Goal: Information Seeking & Learning: Learn about a topic

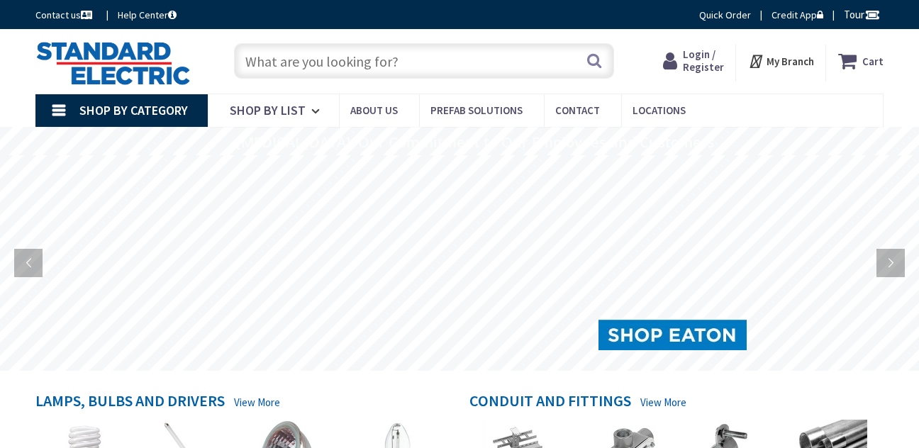
click at [690, 71] on span "Login / Register" at bounding box center [703, 60] width 41 height 26
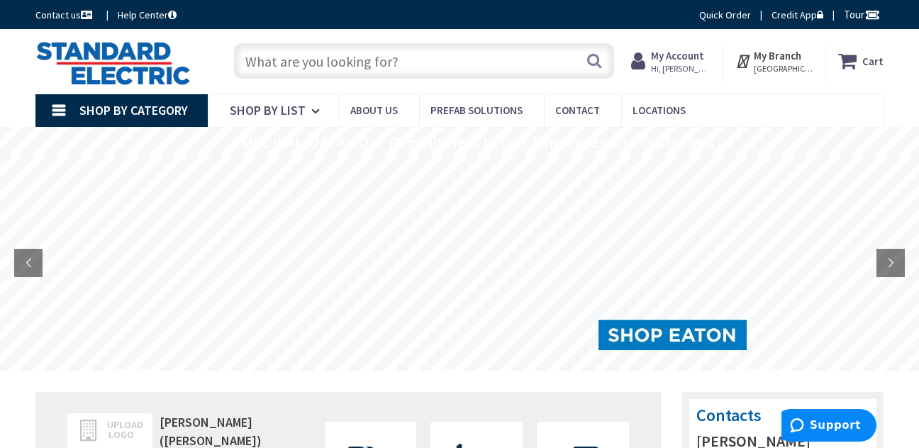
click at [522, 63] on input "text" at bounding box center [424, 60] width 380 height 35
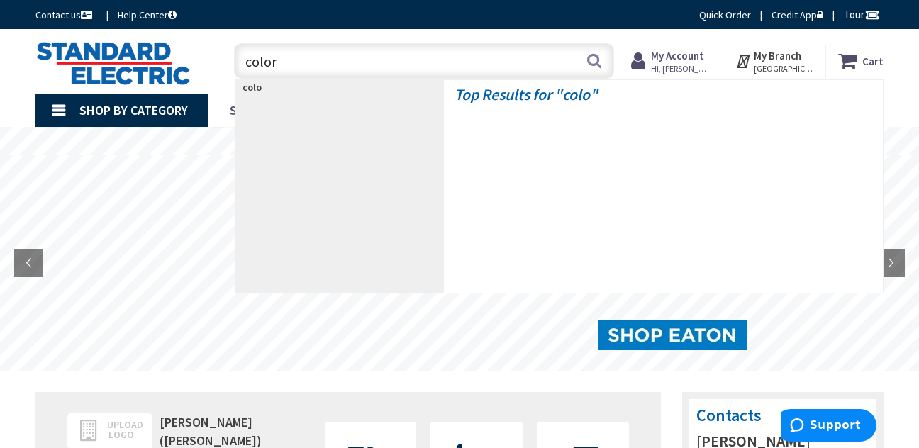
type input "color"
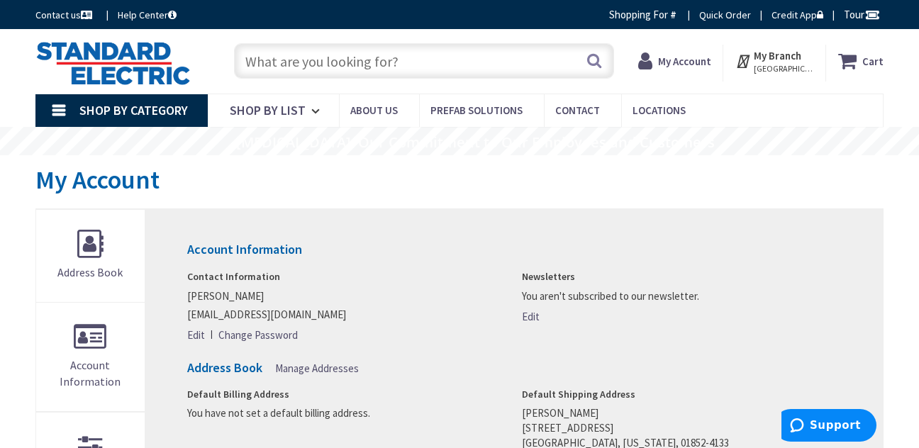
click at [489, 63] on input "text" at bounding box center [424, 60] width 380 height 35
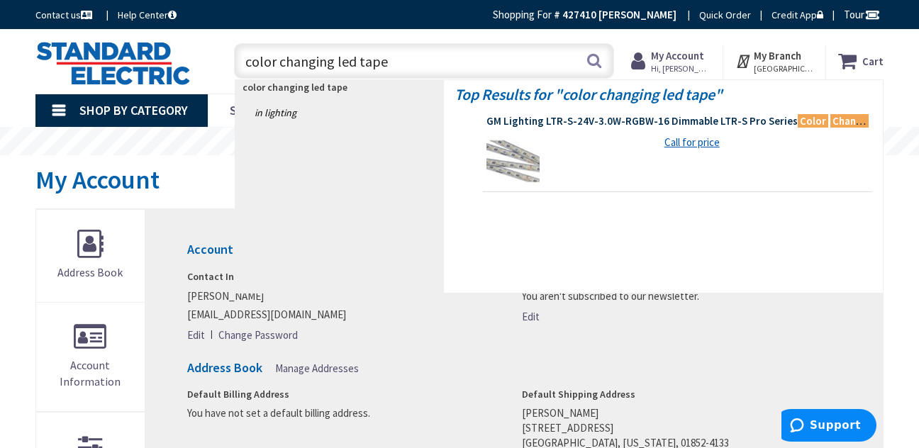
type input "color changing led tape"
click at [801, 123] on mark "Color" at bounding box center [812, 121] width 30 height 18
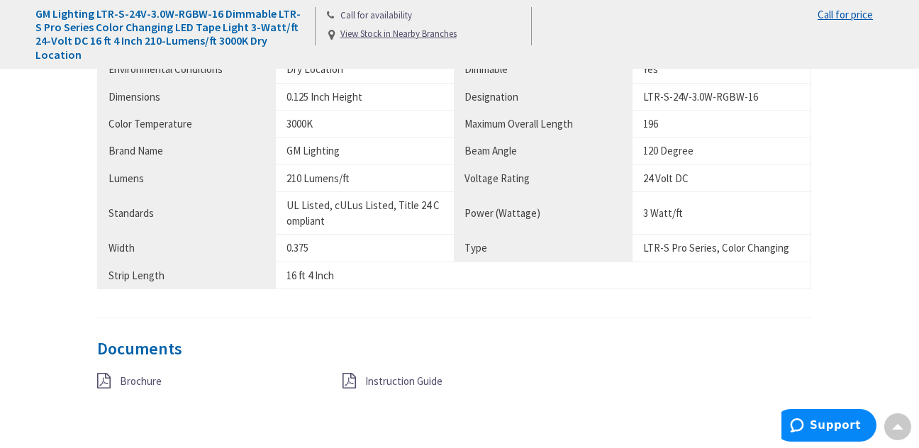
scroll to position [1016, 0]
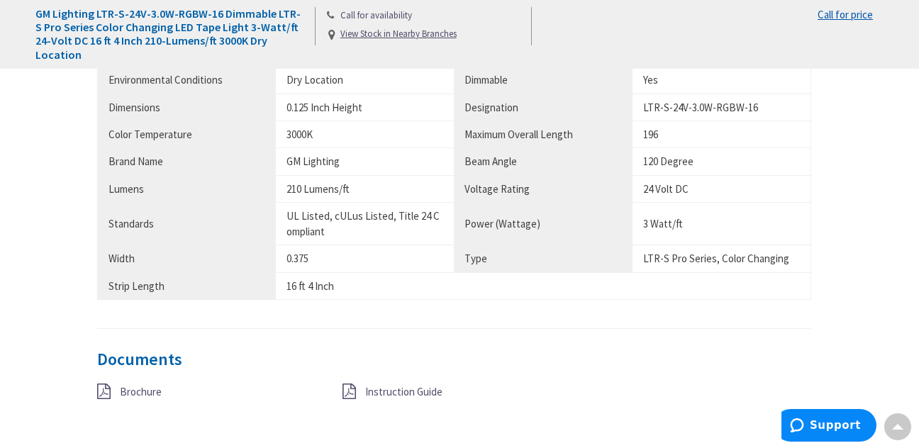
click at [152, 396] on span "Brochure" at bounding box center [141, 391] width 42 height 13
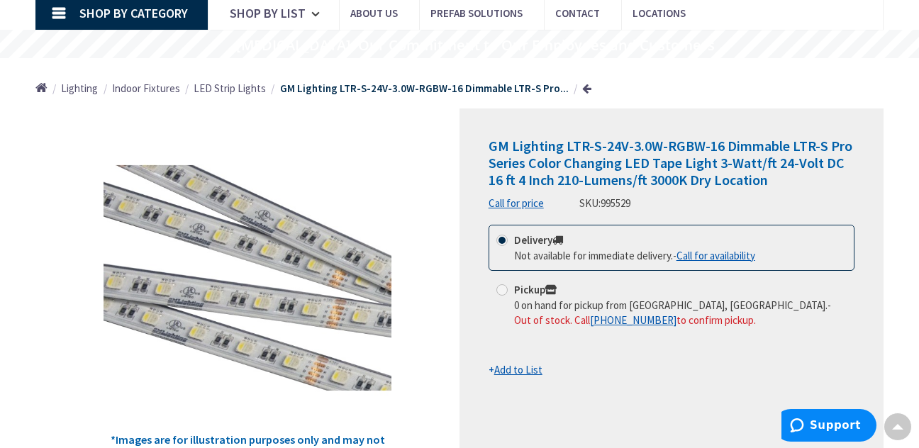
scroll to position [0, 0]
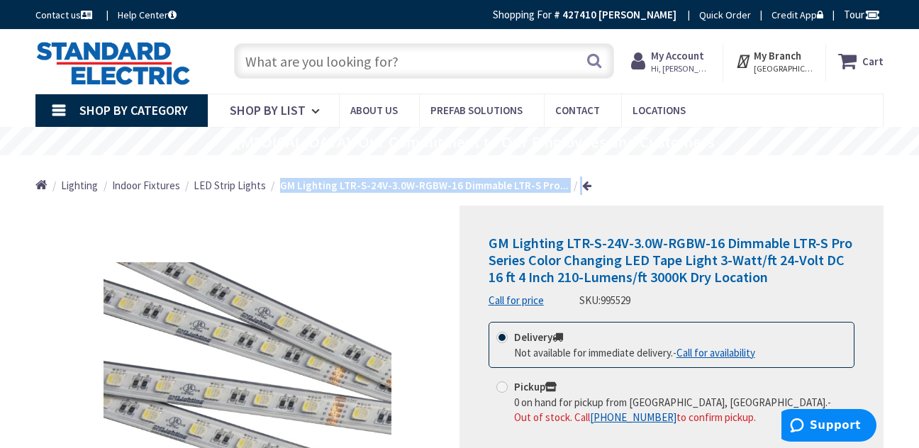
drag, startPoint x: 277, startPoint y: 186, endPoint x: 588, endPoint y: 187, distance: 311.2
click at [588, 187] on div "Home Lighting Indoor Fixtures LED Strip Lights GM Lighting LTR-S-24V-3.0W-RGBW-…" at bounding box center [459, 180] width 919 height 50
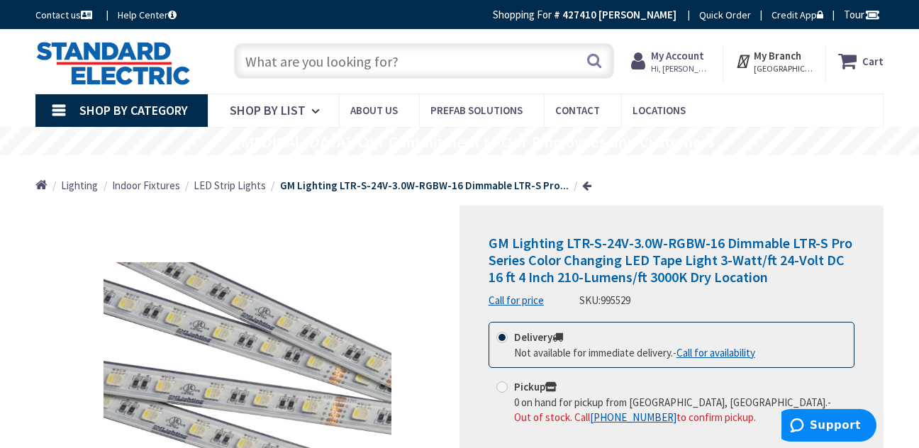
drag, startPoint x: 588, startPoint y: 187, endPoint x: 493, endPoint y: 239, distance: 108.8
click at [493, 239] on span "GM Lighting LTR-S-24V-3.0W-RGBW-16 Dimmable LTR-S Pro Series Color Changing LED…" at bounding box center [670, 260] width 364 height 52
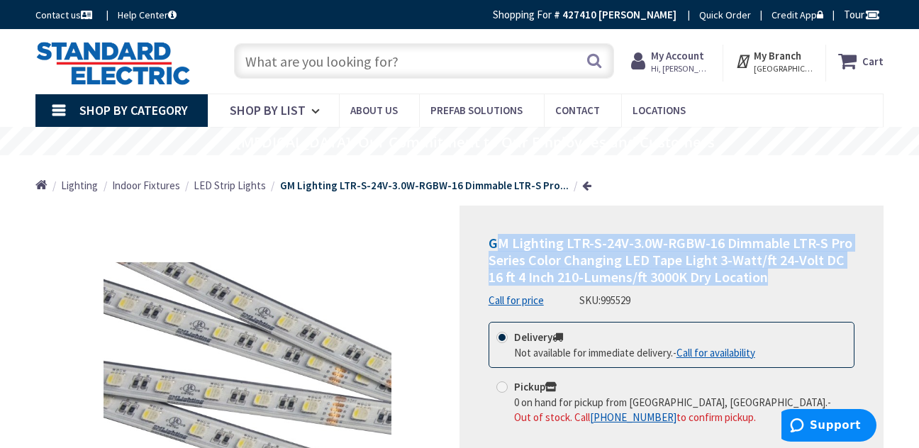
drag, startPoint x: 493, startPoint y: 239, endPoint x: 810, endPoint y: 280, distance: 319.5
click at [810, 280] on h1 "GM Lighting LTR-S-24V-3.0W-RGBW-16 Dimmable LTR-S Pro Series Color Changing LED…" at bounding box center [671, 260] width 366 height 51
drag, startPoint x: 810, startPoint y: 280, endPoint x: 785, endPoint y: 270, distance: 26.7
click at [785, 270] on h1 "GM Lighting LTR-S-24V-3.0W-RGBW-16 Dimmable LTR-S Pro Series Color Changing LED…" at bounding box center [671, 260] width 366 height 51
drag, startPoint x: 488, startPoint y: 240, endPoint x: 815, endPoint y: 279, distance: 329.1
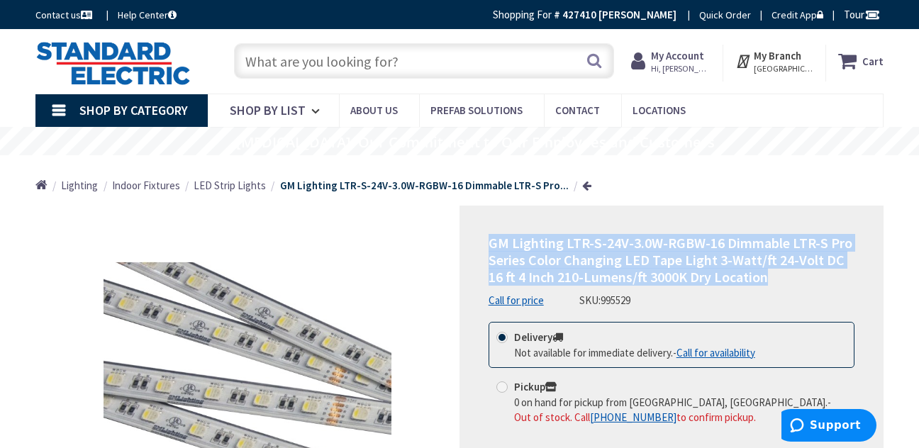
click at [815, 279] on h1 "GM Lighting LTR-S-24V-3.0W-RGBW-16 Dimmable LTR-S Pro Series Color Changing LED…" at bounding box center [671, 260] width 366 height 51
copy span "GM Lighting LTR-S-24V-3.0W-RGBW-16 Dimmable LTR-S Pro Series Color Changing LED…"
click at [582, 182] on link at bounding box center [586, 185] width 9 height 11
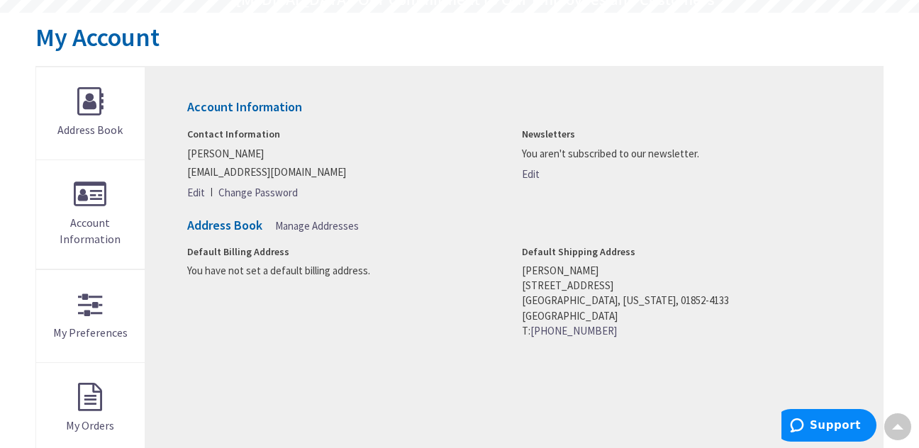
scroll to position [142, 0]
